Goal: Task Accomplishment & Management: Manage account settings

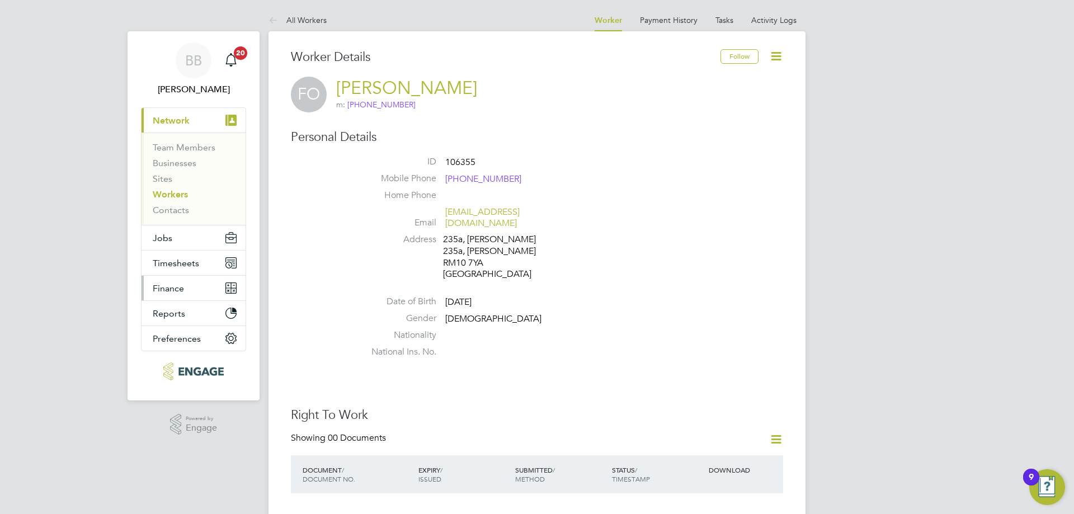
click at [200, 283] on button "Finance" at bounding box center [194, 288] width 104 height 25
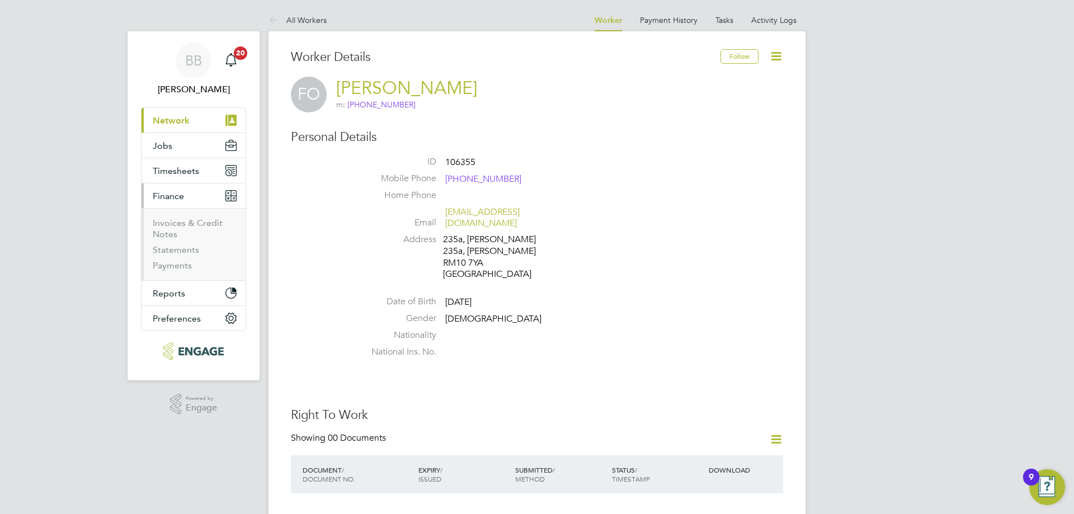
click at [184, 217] on ul "Invoices & Credit Notes Statements Payments" at bounding box center [194, 244] width 104 height 72
click at [188, 221] on link "Invoices & Credit Notes" at bounding box center [188, 229] width 70 height 22
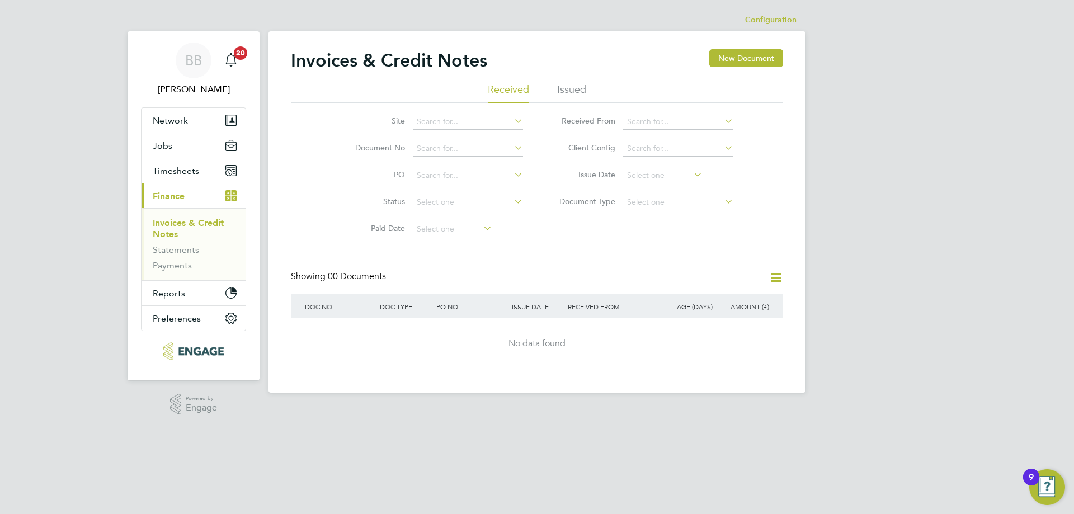
click at [580, 91] on li "Issued" at bounding box center [571, 93] width 29 height 20
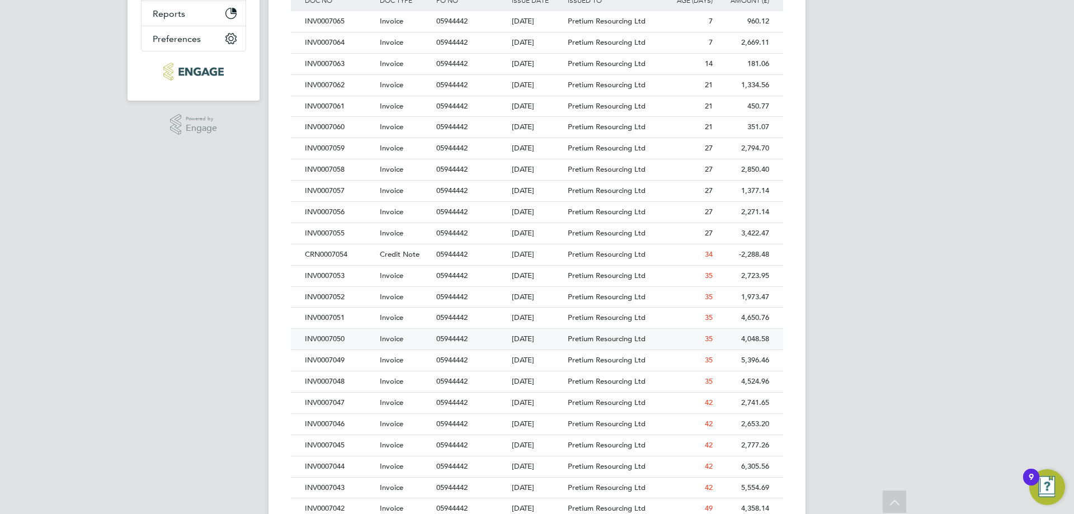
click at [368, 337] on div "INV0007050" at bounding box center [339, 339] width 75 height 21
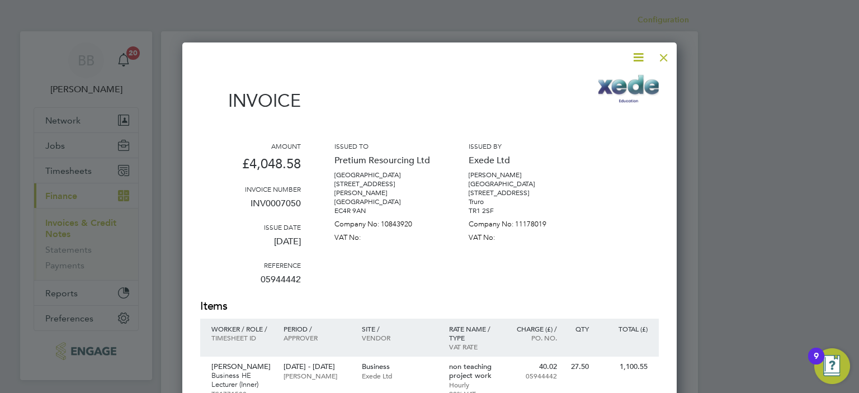
click at [665, 58] on div at bounding box center [664, 55] width 20 height 20
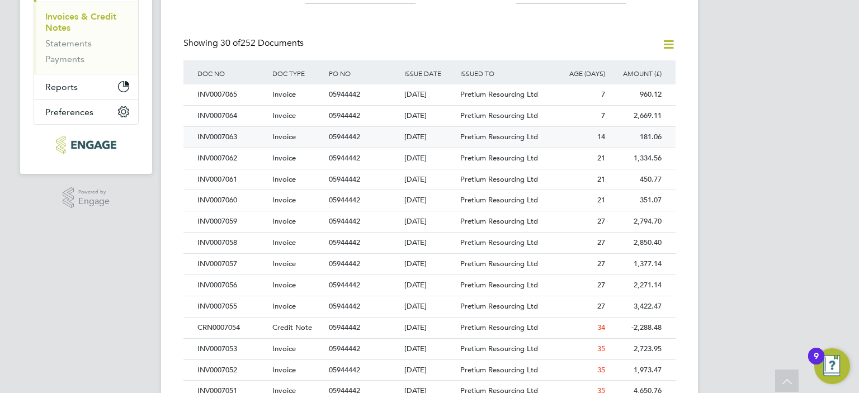
scroll to position [224, 0]
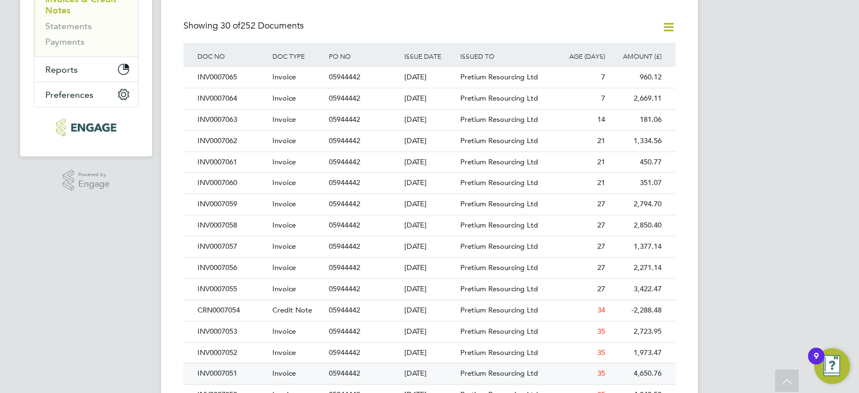
click at [265, 372] on div "INV0007051" at bounding box center [232, 374] width 75 height 21
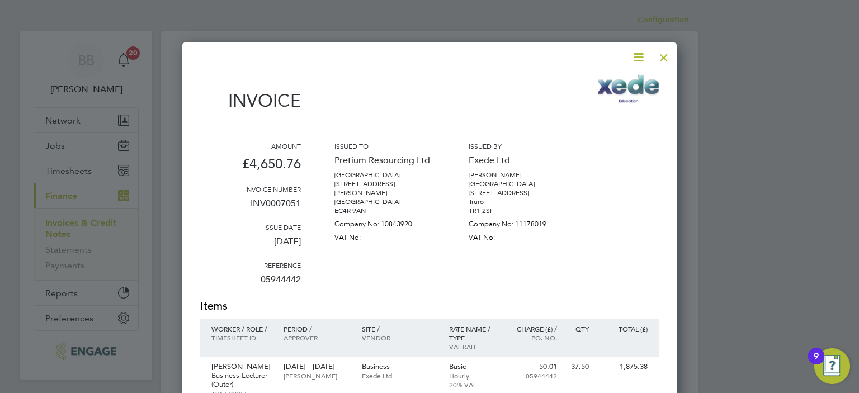
click at [661, 56] on div at bounding box center [664, 55] width 20 height 20
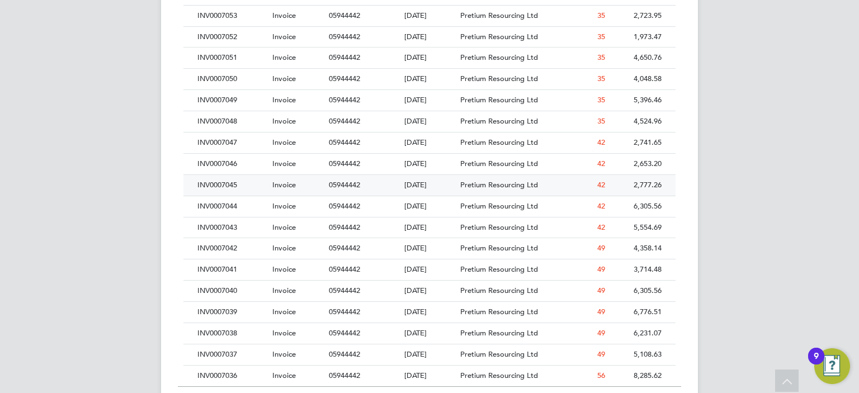
scroll to position [559, 0]
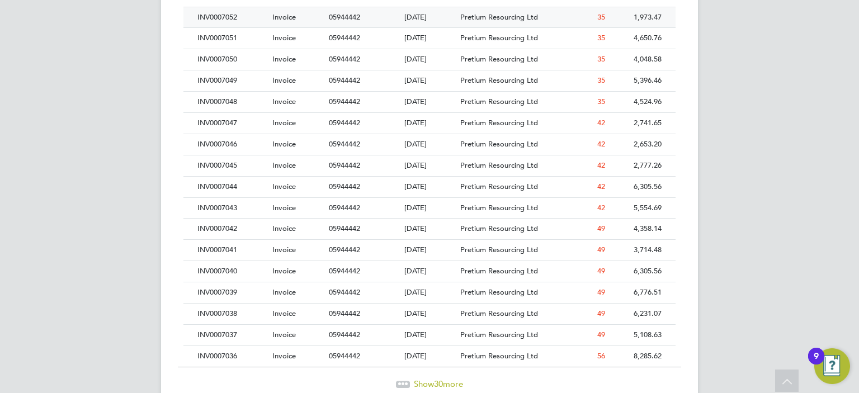
click at [241, 21] on div "INV0007052" at bounding box center [232, 17] width 75 height 21
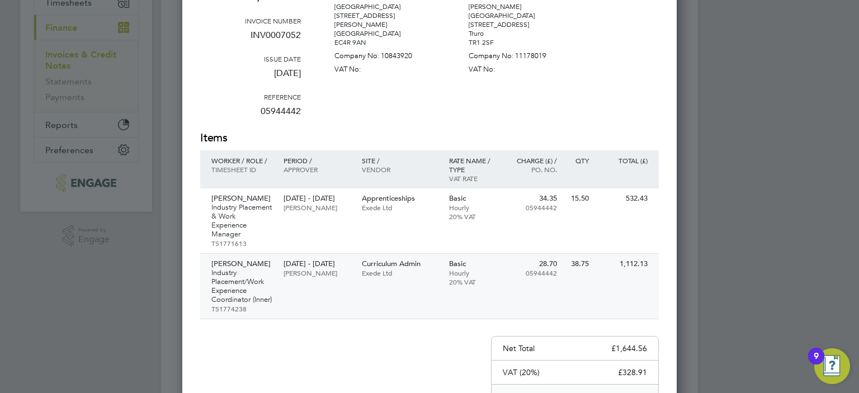
scroll to position [168, 0]
